Goal: Task Accomplishment & Management: Use online tool/utility

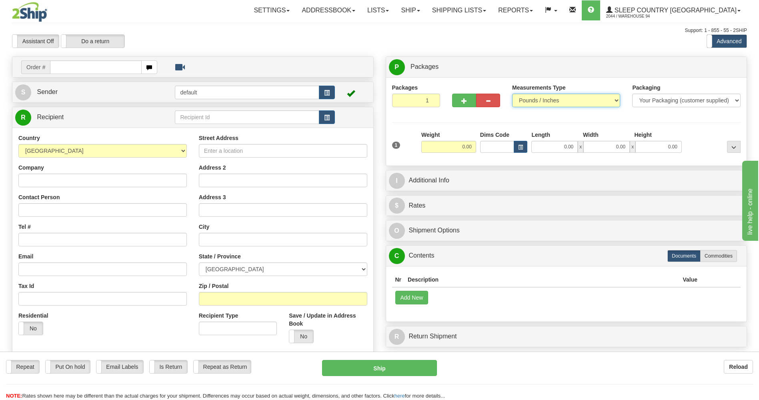
click at [584, 99] on select "Pounds / Inches Kilograms / Centimeters" at bounding box center [566, 101] width 108 height 14
click at [583, 99] on select "Pounds / Inches Kilograms / Centimeters" at bounding box center [566, 101] width 108 height 14
click at [459, 147] on input "0.00" at bounding box center [448, 147] width 55 height 12
type input "6.00"
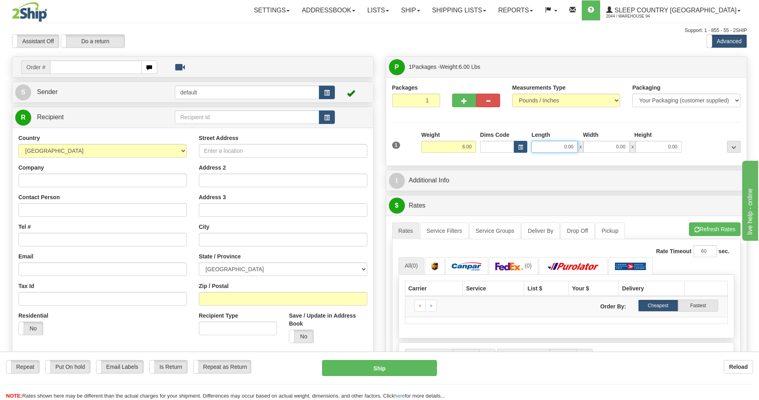
click at [556, 149] on input "0.00" at bounding box center [554, 147] width 46 height 12
type input "6.00"
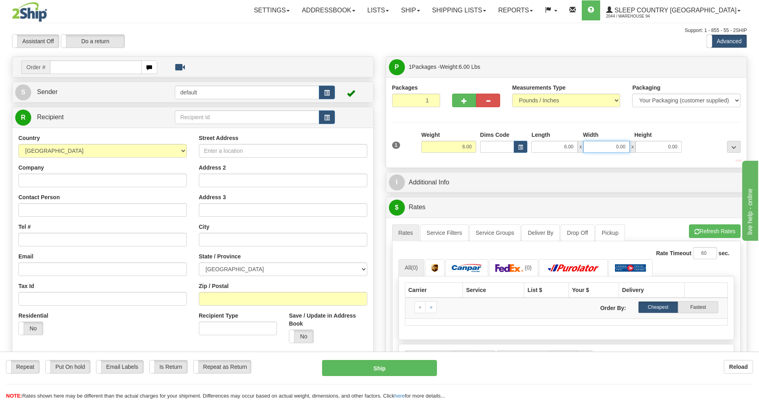
click at [595, 149] on input "0.00" at bounding box center [606, 147] width 46 height 12
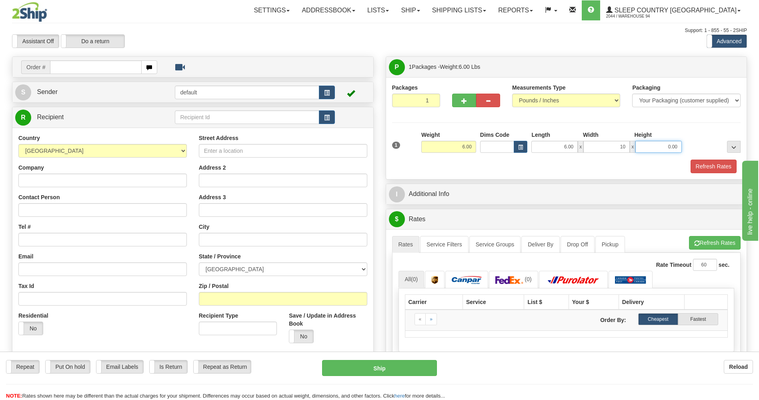
type input "10.00"
click at [647, 147] on input "0.00" at bounding box center [658, 147] width 46 height 12
type input "12.00"
click at [700, 162] on button "Refresh Rates" at bounding box center [713, 167] width 46 height 14
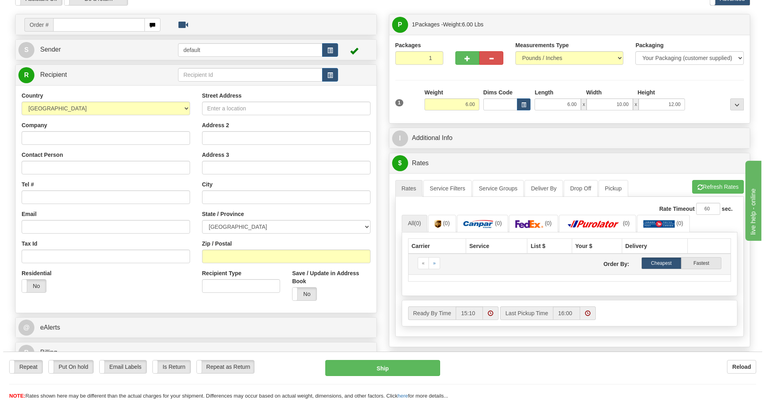
scroll to position [40, 0]
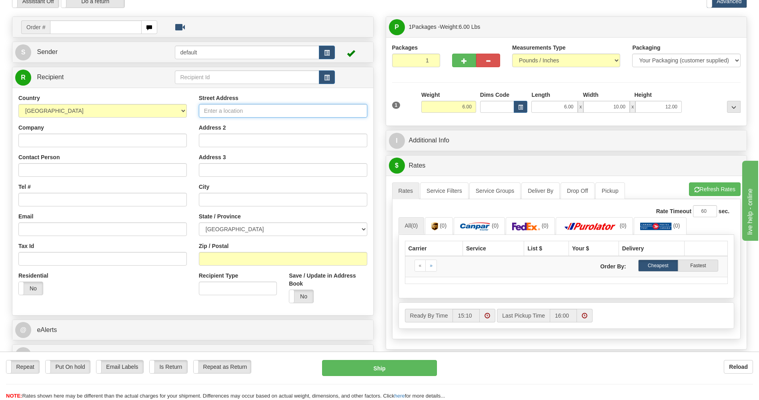
click at [231, 113] on input "Street Address" at bounding box center [283, 111] width 168 height 14
type input "[STREET_ADDRESS]"
type input "[GEOGRAPHIC_DATA]"
select select "ON"
type input "n5y 2e5"
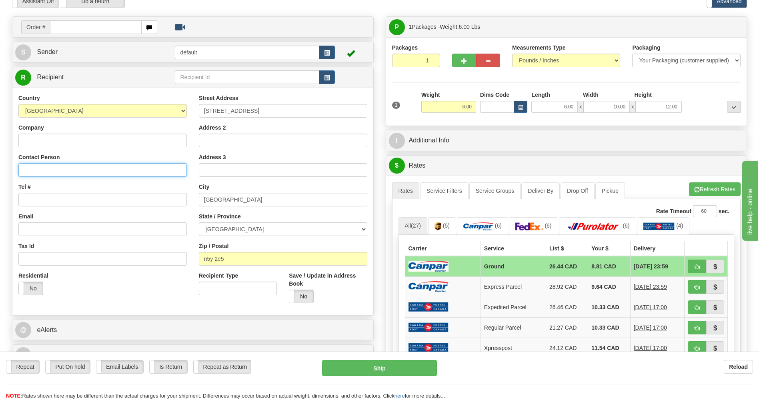
click at [86, 170] on input "Contact Person" at bounding box center [102, 170] width 168 height 14
type input "[PERSON_NAME]"
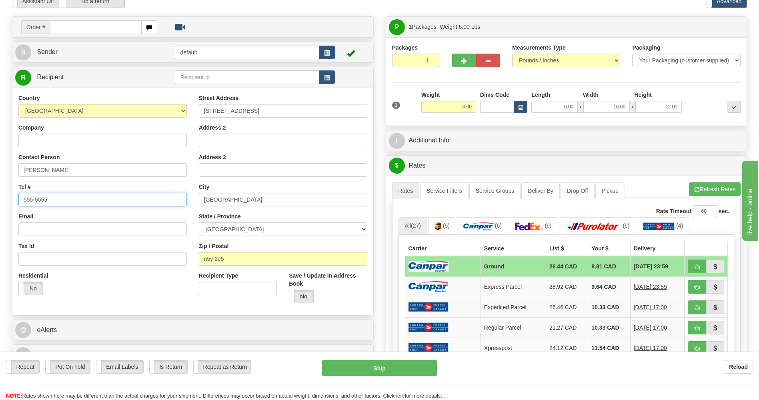
click at [80, 196] on input "555-5555" at bounding box center [102, 200] width 168 height 14
type input "[PHONE_NUMBER]"
click at [82, 227] on input "Email" at bounding box center [102, 229] width 168 height 14
click at [26, 262] on input "Tax Id" at bounding box center [102, 259] width 168 height 14
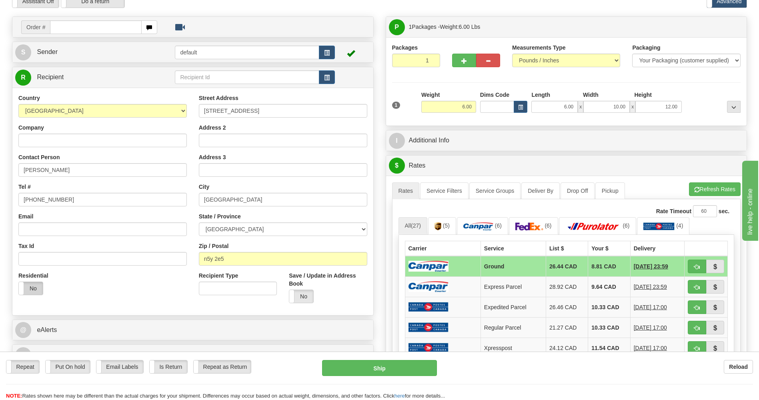
click at [30, 288] on label "No" at bounding box center [31, 288] width 24 height 13
click at [588, 264] on td "8.81 CAD" at bounding box center [609, 266] width 42 height 21
click at [377, 362] on button "Ship" at bounding box center [379, 368] width 114 height 16
type input "1"
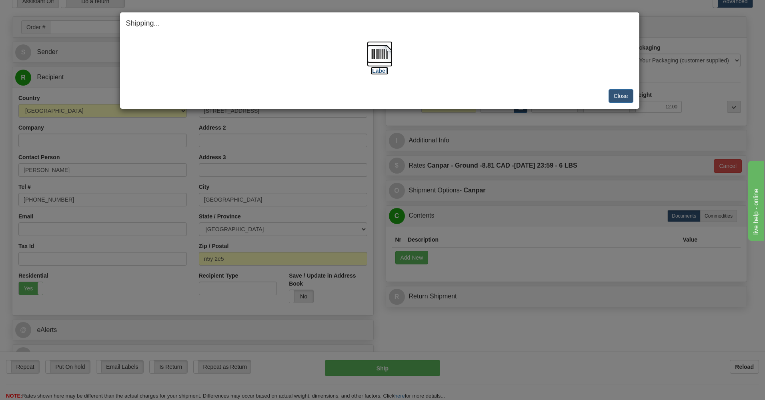
click at [376, 56] on img at bounding box center [380, 54] width 26 height 26
click at [630, 94] on button "Close" at bounding box center [620, 96] width 25 height 14
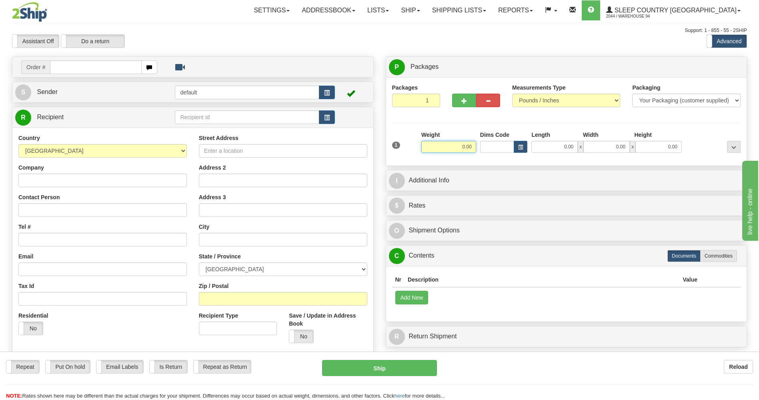
click at [447, 148] on input "0.00" at bounding box center [448, 147] width 55 height 12
type input "3.00"
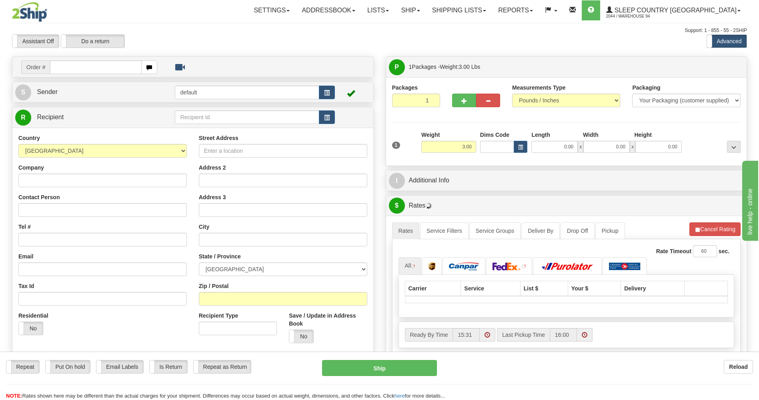
click at [499, 219] on div "P Packages 1 Packages - Weight: 3.00 Lbs Shipment Level Shipm. Package Level Pa…" at bounding box center [565, 279] width 373 height 447
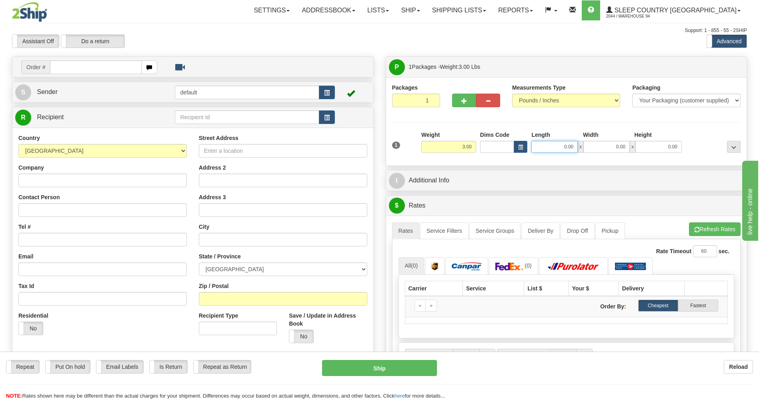
click at [567, 149] on input "0.00" at bounding box center [554, 147] width 46 height 12
type input "0.00"
click at [605, 147] on input "0.00" at bounding box center [606, 147] width 46 height 12
type input "8.00"
click at [558, 145] on input "0.00" at bounding box center [554, 147] width 46 height 12
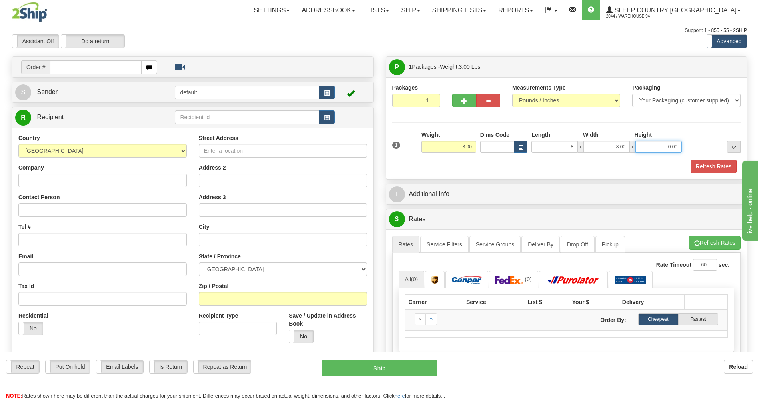
type input "8.00"
click at [654, 144] on input "0.00" at bounding box center [658, 147] width 46 height 12
type input "8.00"
click at [642, 178] on div "Packages 1 1 Measurements Type" at bounding box center [566, 128] width 361 height 102
click at [76, 176] on input "Company" at bounding box center [102, 181] width 168 height 14
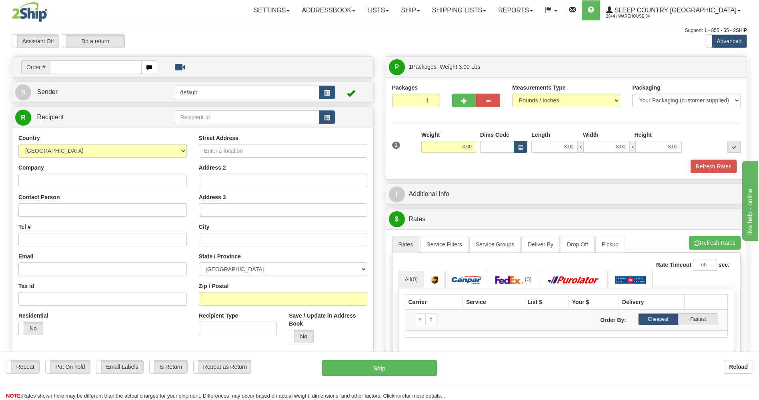
click at [14, 211] on div "Country AFGHANISTAN ALAND ISLANDS ALBANIA ALGERIA AMERICAN SAMOA ANDORRA ANGOLA…" at bounding box center [102, 237] width 180 height 207
click at [209, 152] on input "Street Address" at bounding box center [283, 151] width 168 height 14
type input "1365 SUNCREST ROAD"
type input "KINGSVILLE"
select select "ON"
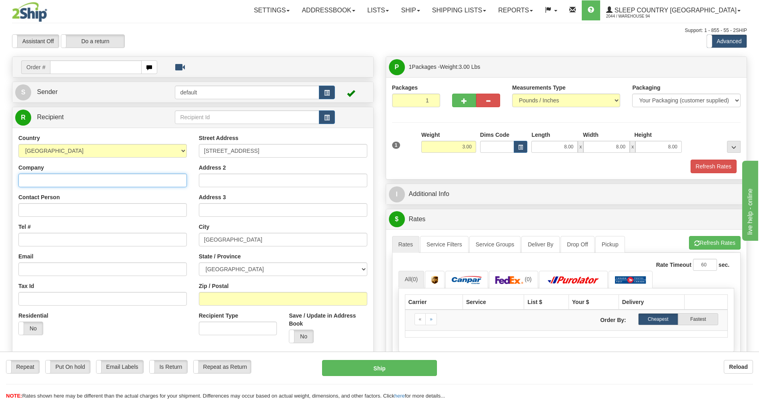
click at [131, 179] on input "Company" at bounding box center [102, 181] width 168 height 14
type input "JOANNE STANSFIELD"
type input "[PHONE_NUMBER]"
click at [700, 239] on button "Refresh Rates" at bounding box center [715, 243] width 52 height 14
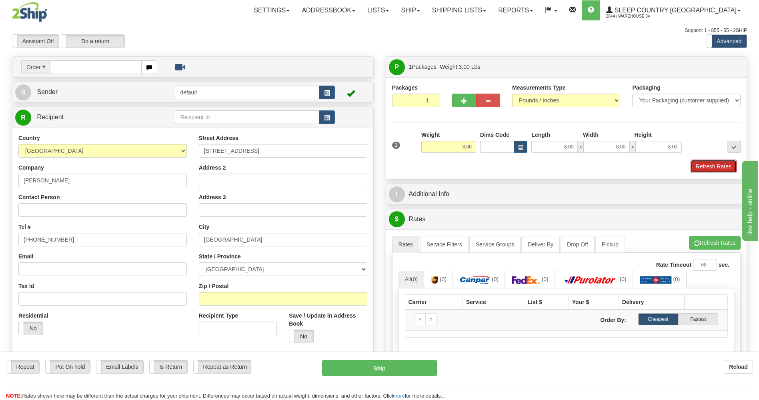
click at [715, 166] on button "Refresh Rates" at bounding box center [713, 167] width 46 height 14
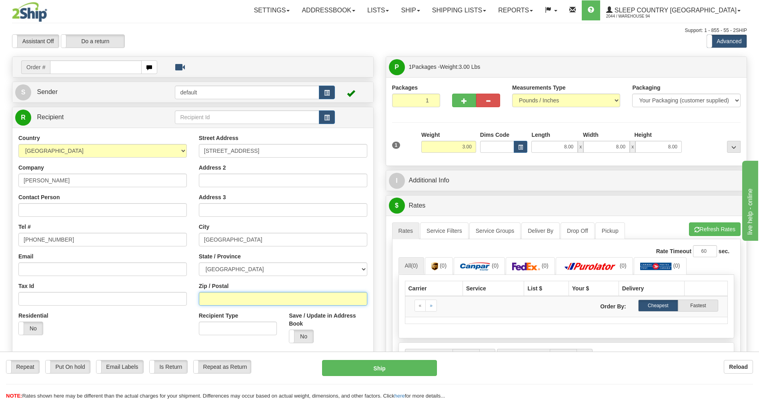
click at [219, 299] on input "Zip / Postal" at bounding box center [283, 299] width 168 height 14
type input "N9Y 2T7"
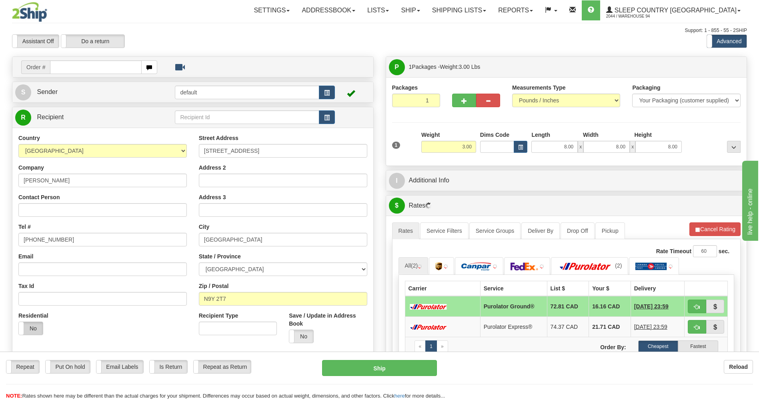
click at [33, 329] on label "No" at bounding box center [31, 328] width 24 height 13
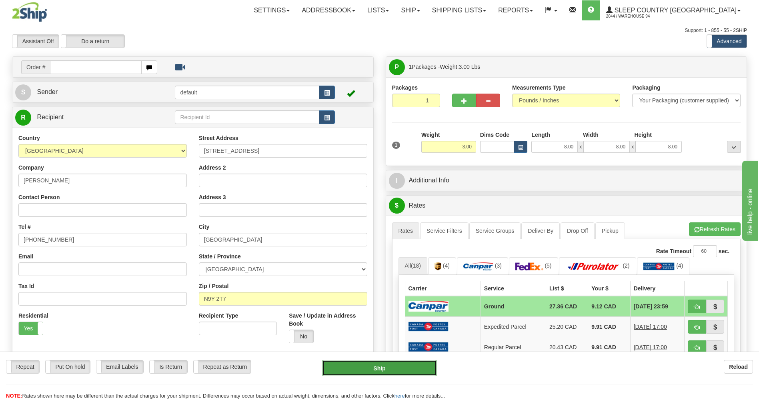
click at [381, 367] on button "Ship" at bounding box center [379, 368] width 114 height 16
type input "1"
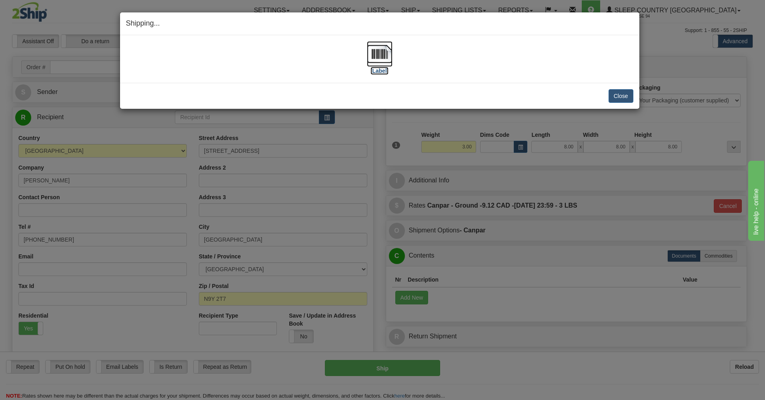
click at [376, 59] on img at bounding box center [380, 54] width 26 height 26
